Goal: Check status

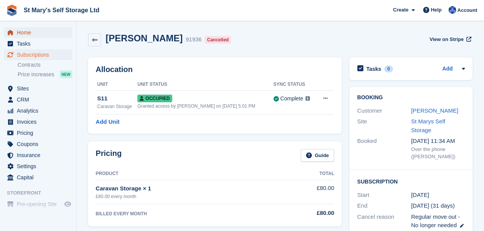
drag, startPoint x: 0, startPoint y: 0, endPoint x: 29, endPoint y: 33, distance: 44.2
click at [29, 33] on span "Home" at bounding box center [40, 32] width 46 height 11
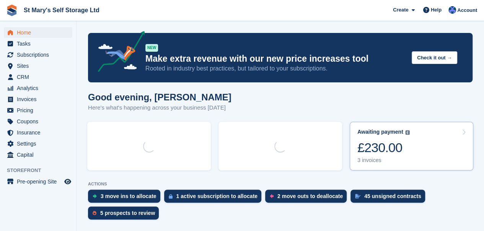
click at [405, 152] on div "£230.00" at bounding box center [383, 148] width 52 height 16
